Goal: Transaction & Acquisition: Purchase product/service

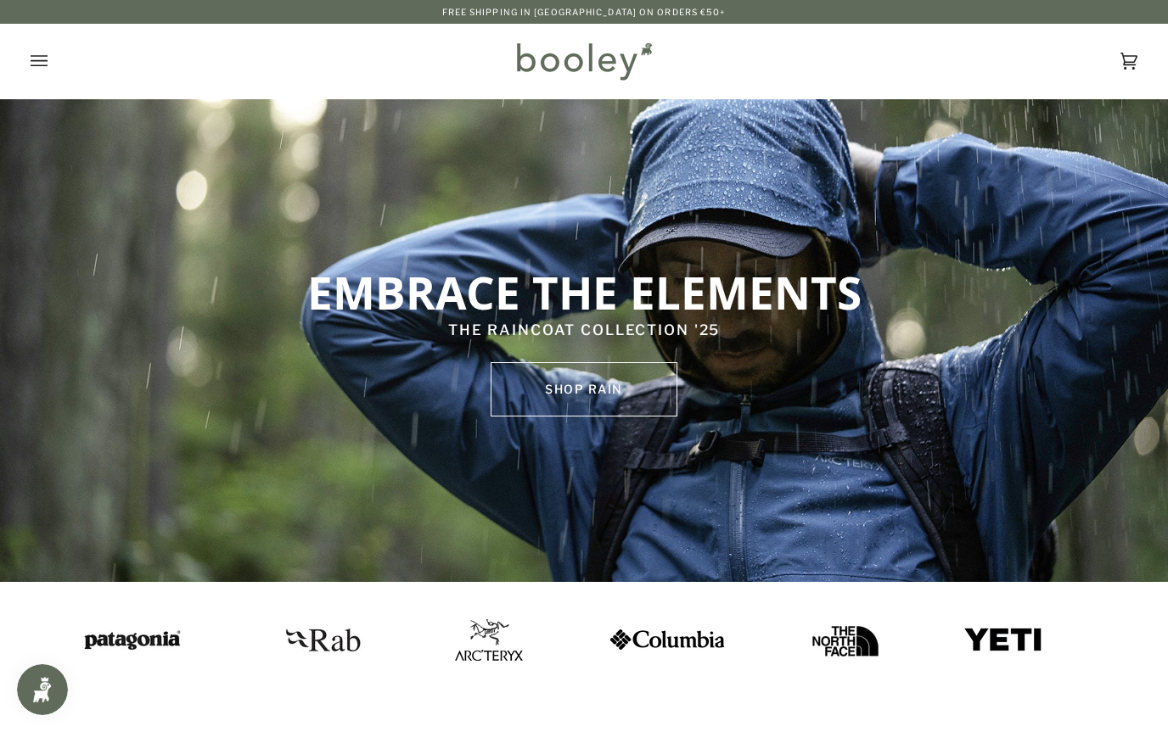
click at [24, 54] on div "Cart €0.00 (0) Men Footwear Boots Shoes Running Sandals & Slides Slippers Socks" at bounding box center [584, 61] width 1168 height 75
click at [38, 59] on icon "Open menu" at bounding box center [39, 60] width 17 height 25
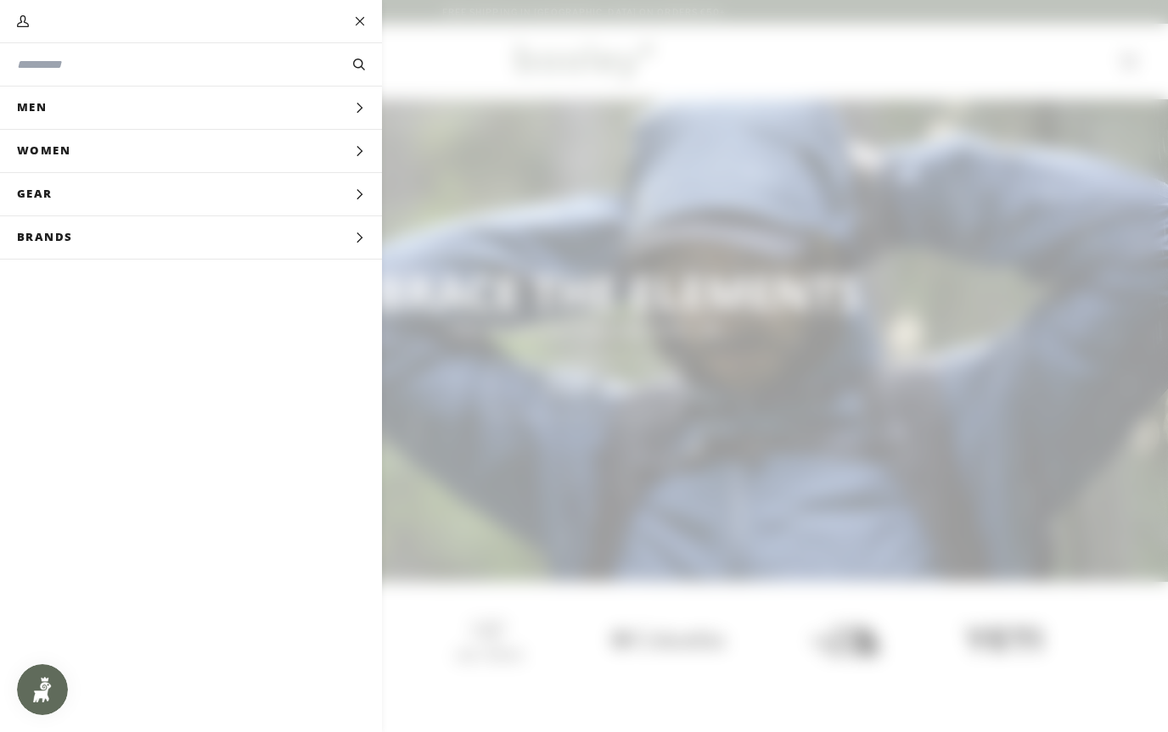
click at [132, 115] on button "Men Expand menu" at bounding box center [191, 108] width 382 height 43
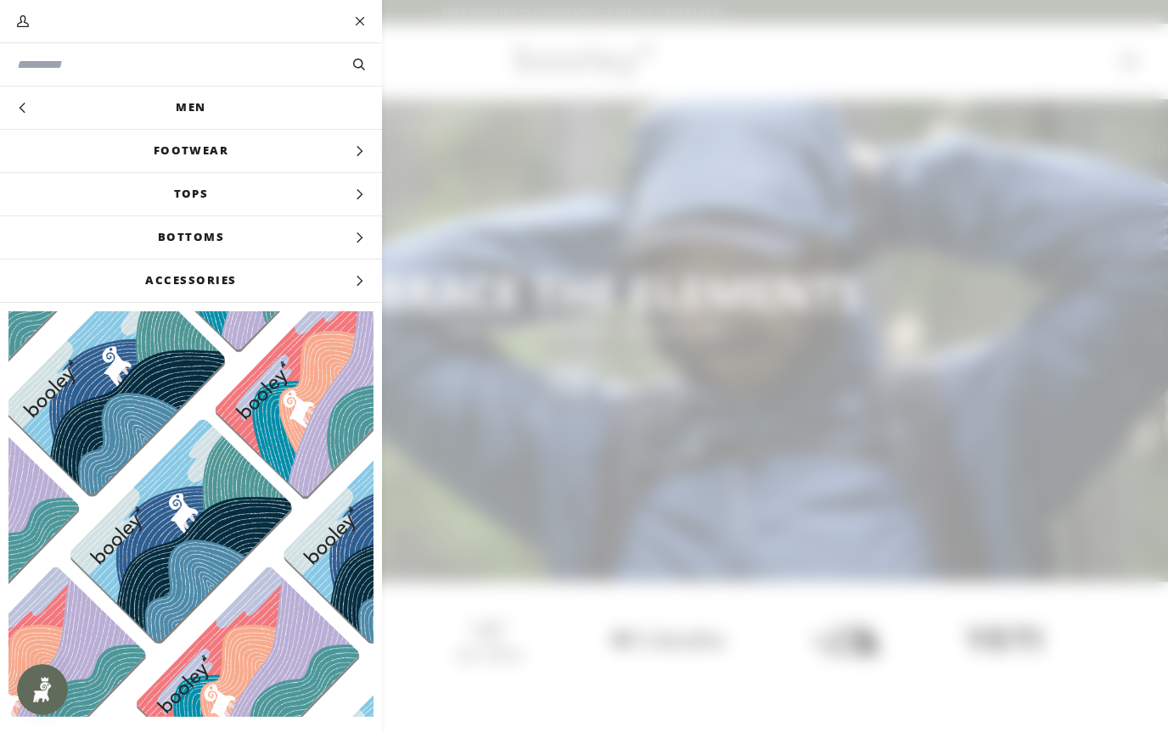
click at [205, 159] on span "Footwear" at bounding box center [191, 151] width 382 height 42
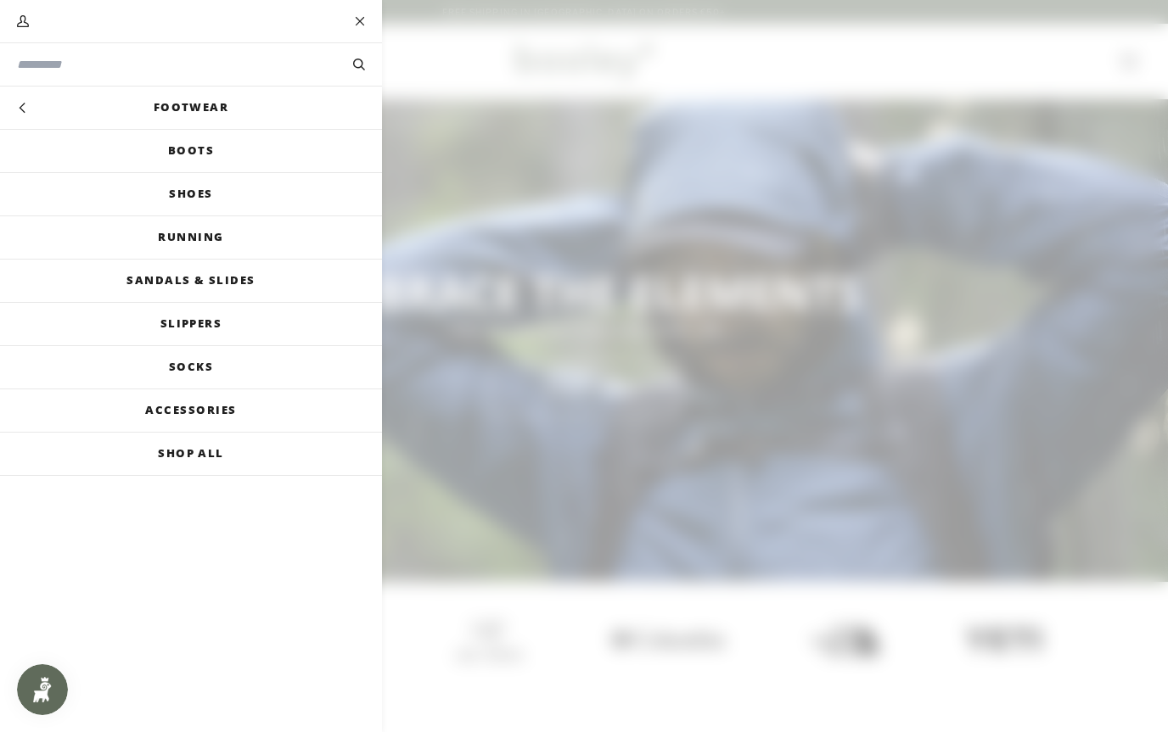
click at [240, 244] on link "Running" at bounding box center [191, 237] width 382 height 42
click at [115, 198] on link "Shoes" at bounding box center [191, 194] width 382 height 42
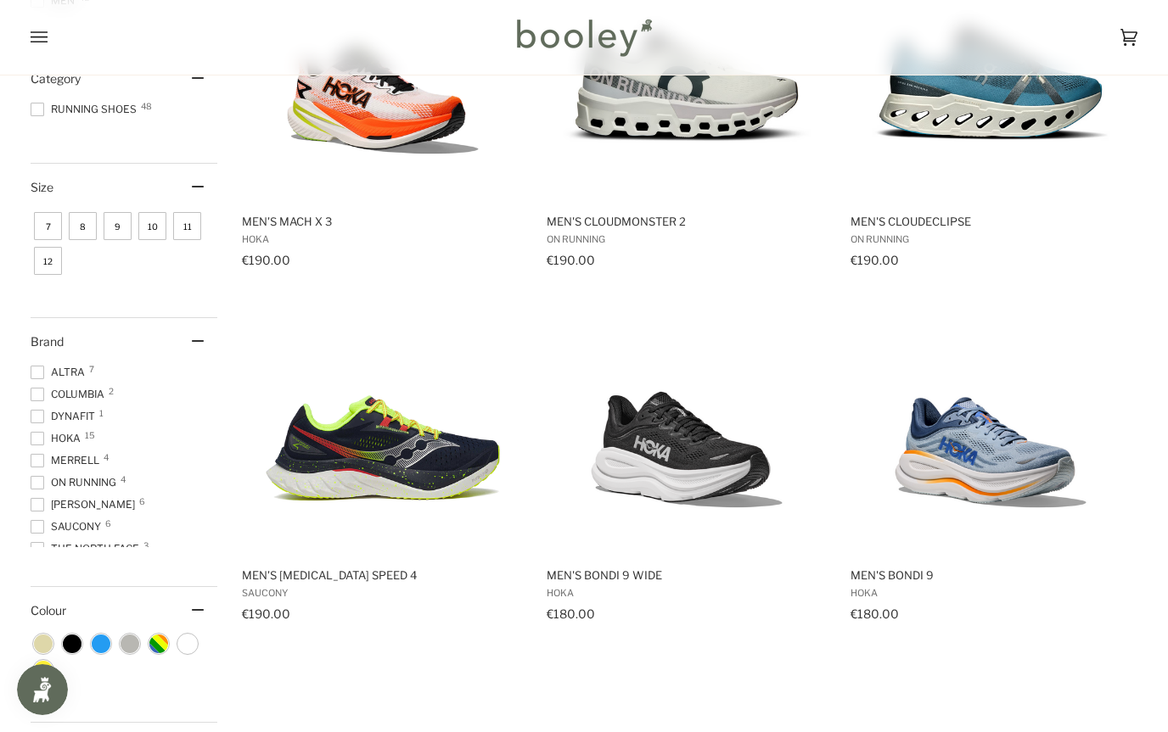
scroll to position [349, 0]
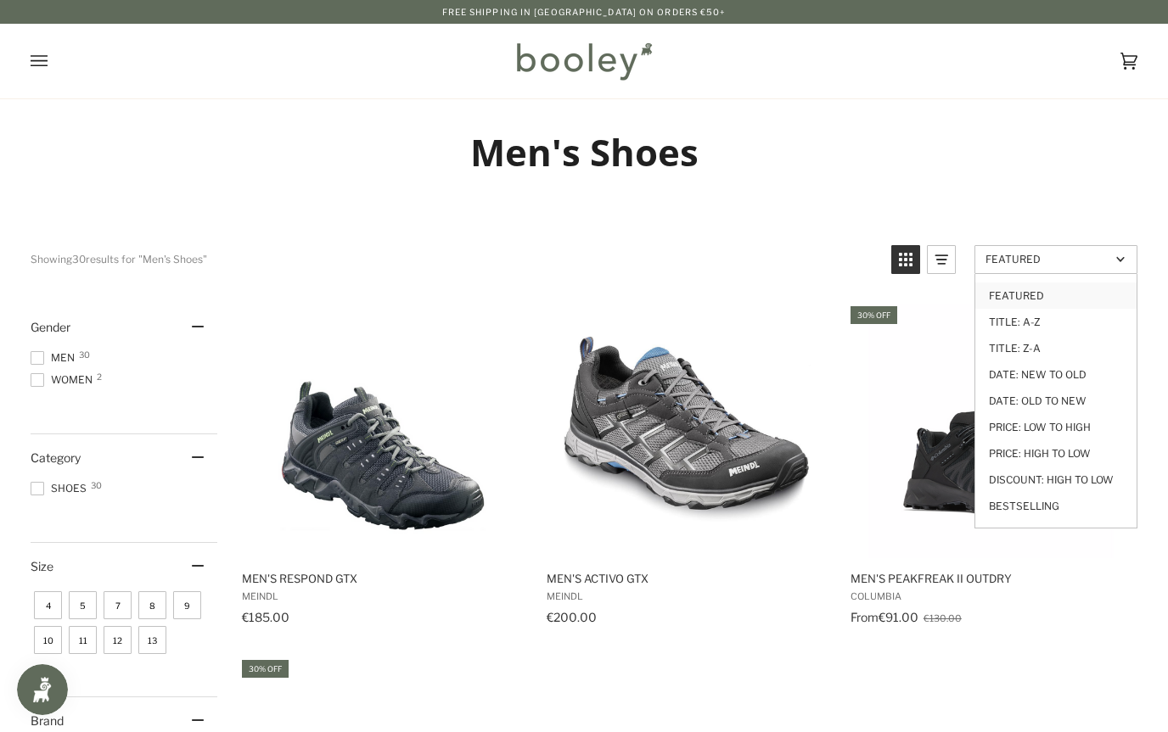
click at [1078, 429] on link "Price: Low to High" at bounding box center [1055, 427] width 161 height 26
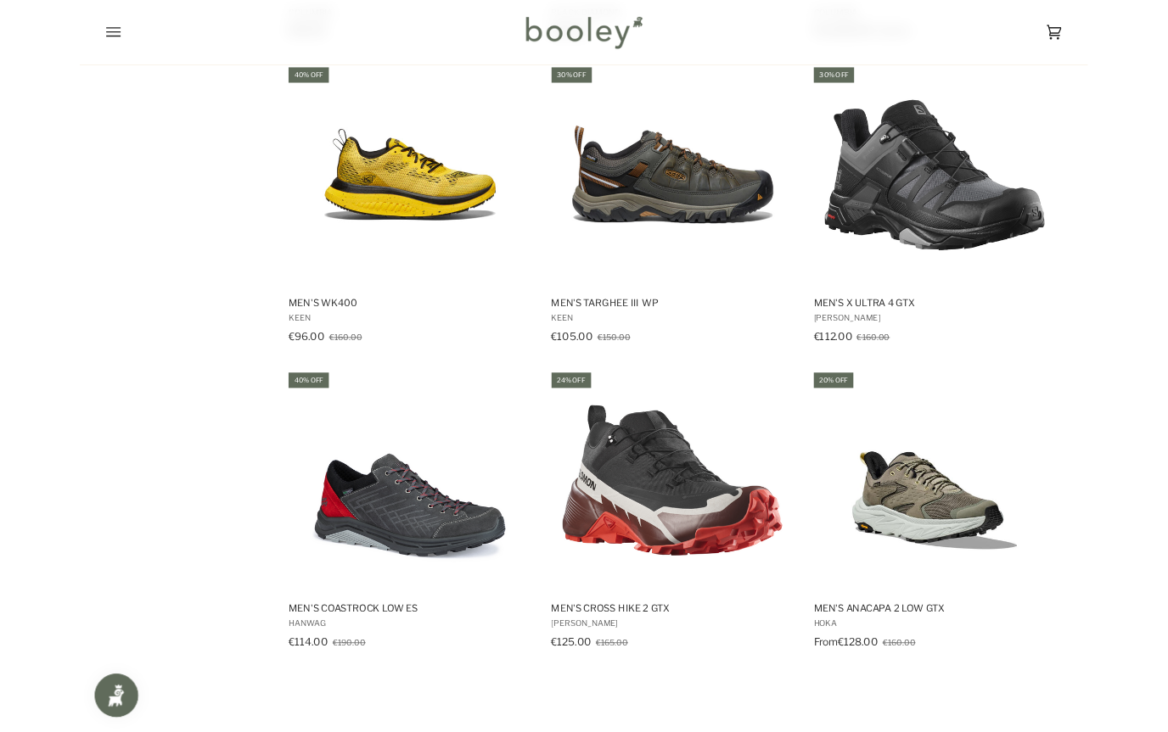
scroll to position [1638, 0]
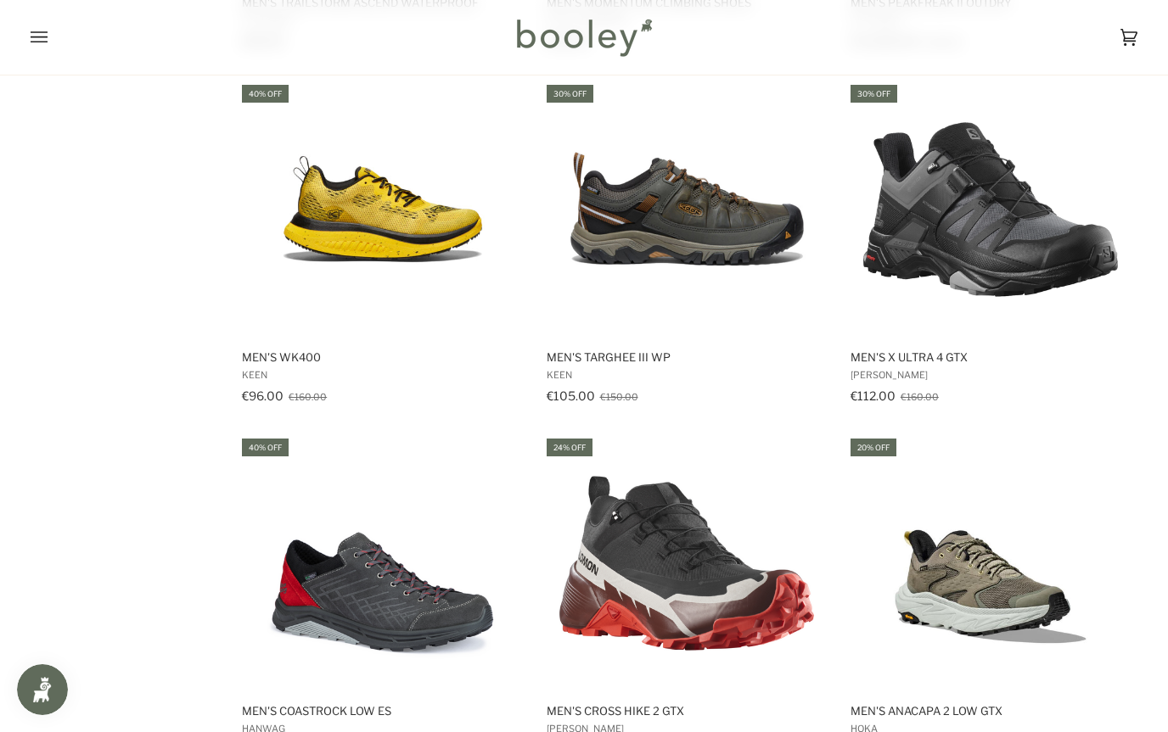
click at [383, 215] on img "Men's WK400" at bounding box center [382, 209] width 255 height 255
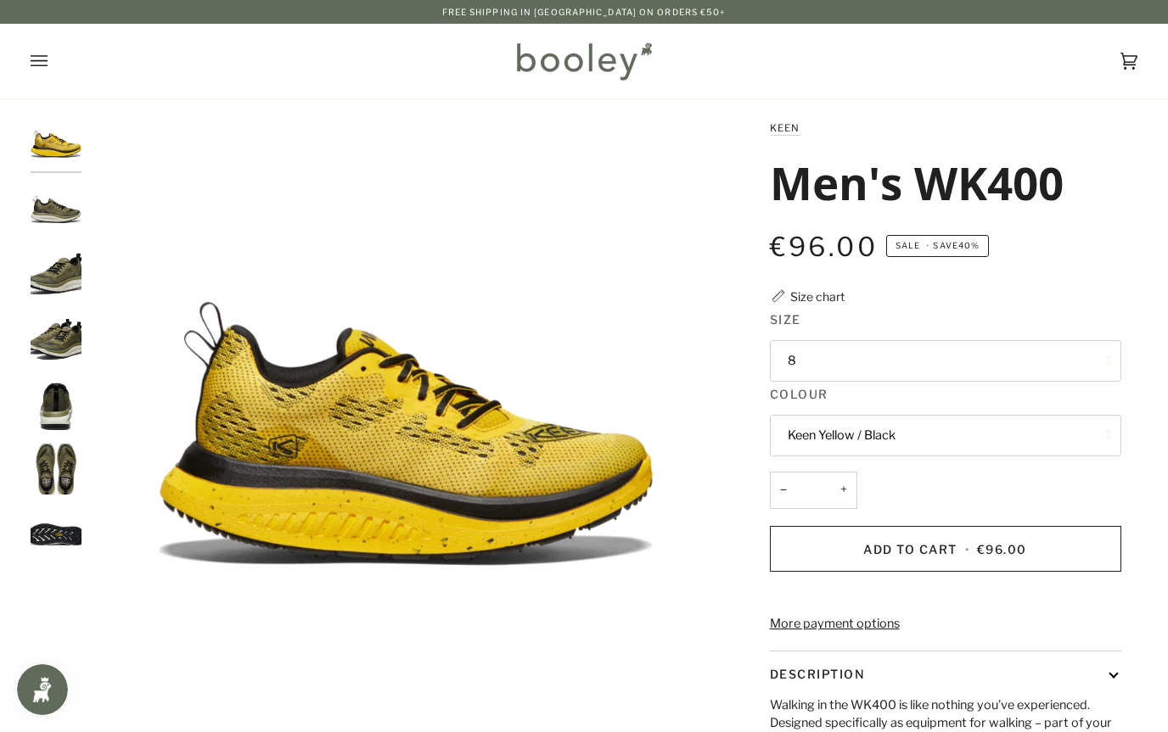
click at [847, 439] on button "Keen Yellow / Black" at bounding box center [945, 436] width 351 height 42
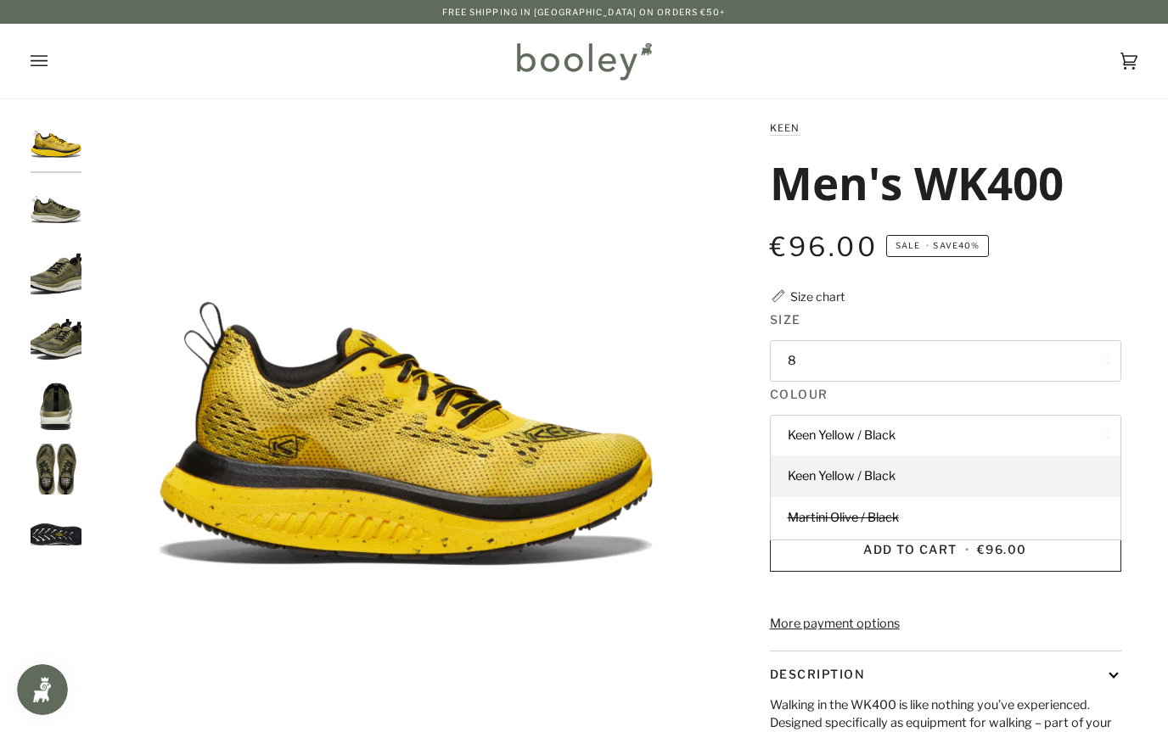
click at [53, 283] on img "Keen Men's WK400 Keen Martini Olive / Black - Booley Galway" at bounding box center [56, 274] width 51 height 51
